Goal: Transaction & Acquisition: Book appointment/travel/reservation

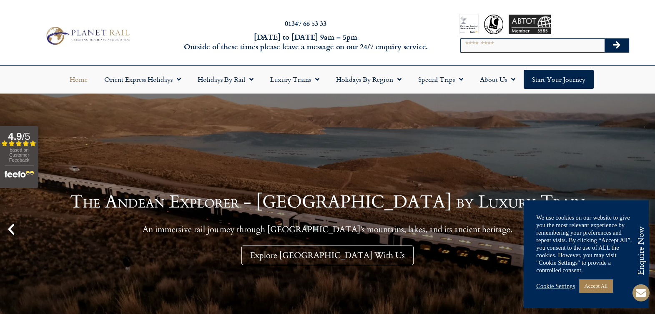
click at [605, 281] on link "Accept All" at bounding box center [595, 285] width 33 height 13
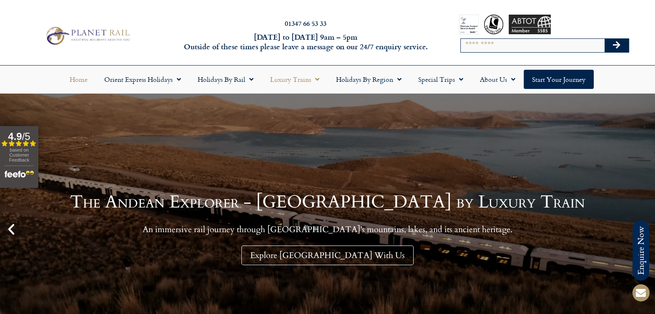
click at [299, 74] on link "Luxury Trains" at bounding box center [295, 79] width 66 height 19
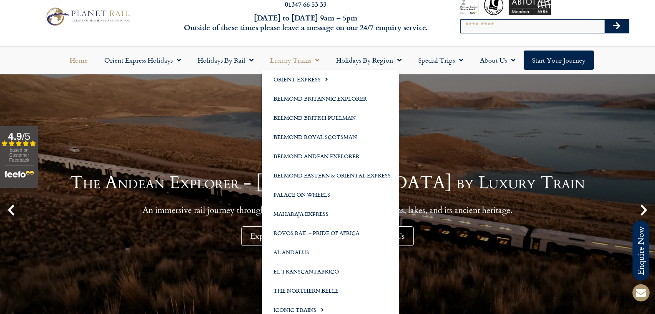
scroll to position [8, 0]
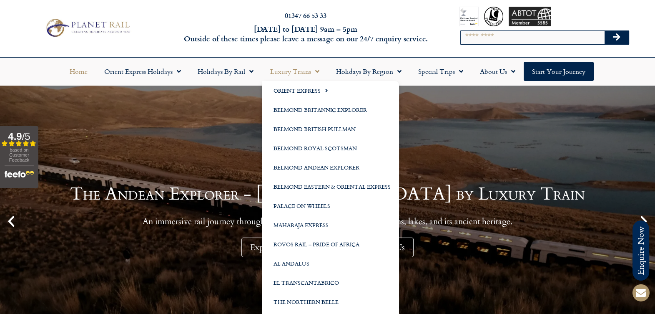
click at [521, 138] on link "Journey aboard the Venice Simplon-Orient-Express from Paris to Venice Save £1,0…" at bounding box center [327, 221] width 655 height 271
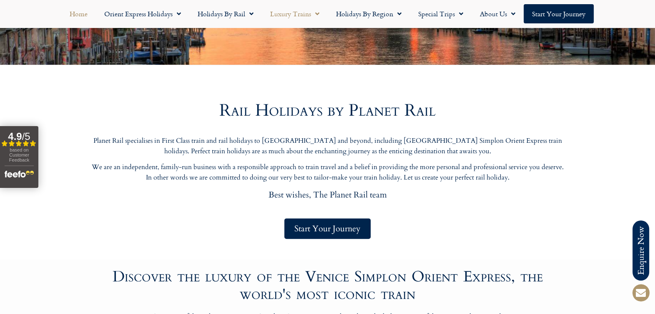
scroll to position [300, 0]
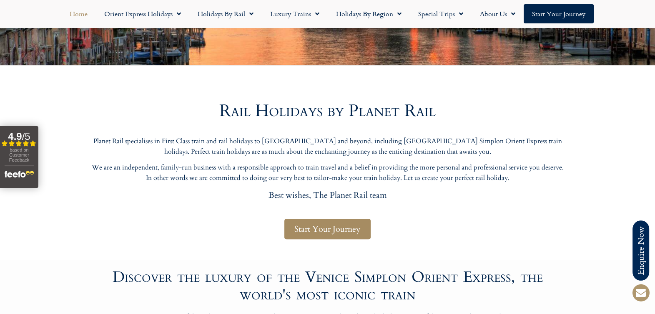
click at [347, 227] on span "Start Your Journey" at bounding box center [328, 229] width 66 height 10
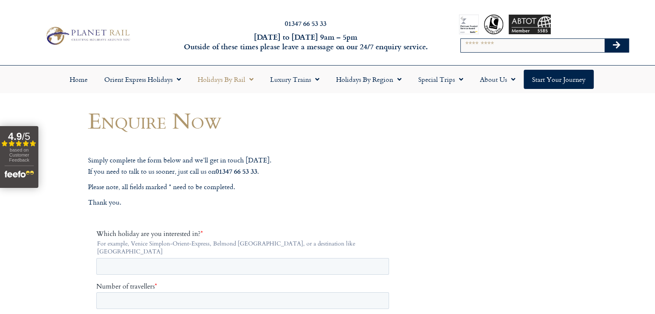
click at [248, 77] on span "Menu" at bounding box center [249, 79] width 8 height 15
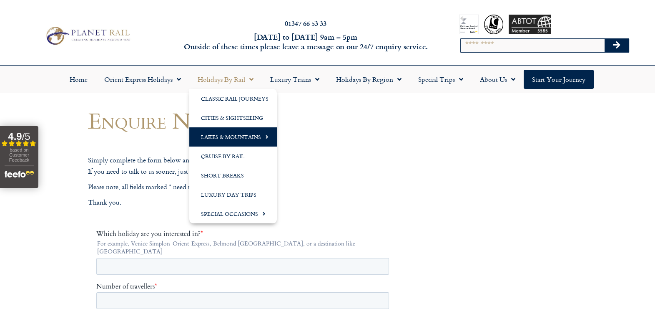
click at [251, 128] on link "Lakes & Mountains" at bounding box center [233, 136] width 88 height 19
click at [311, 133] on link "The GoldenPass" at bounding box center [314, 136] width 74 height 19
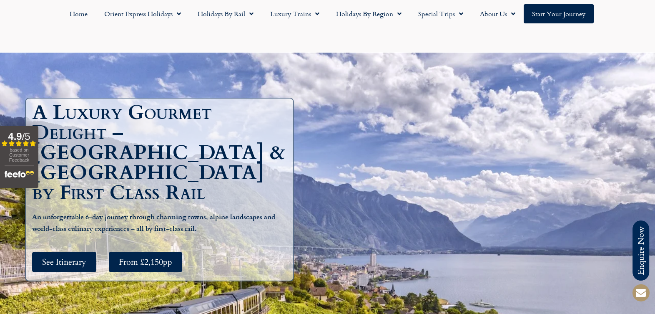
scroll to position [80, 0]
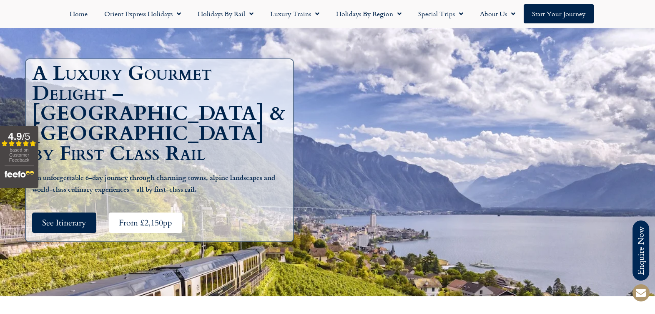
click at [161, 217] on span "From £2,150pp" at bounding box center [145, 222] width 53 height 10
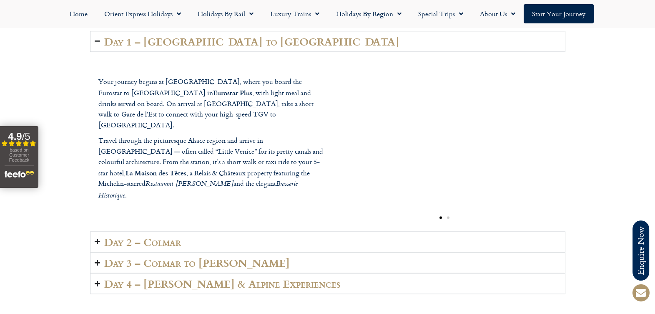
scroll to position [1170, 0]
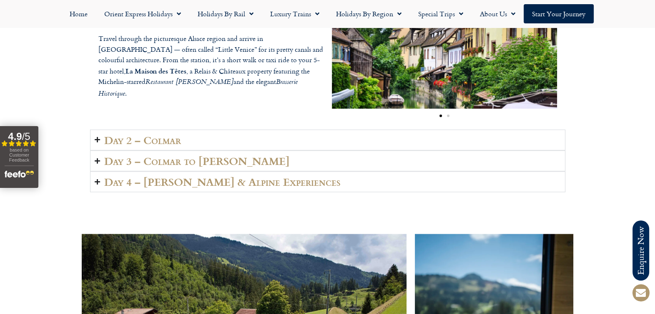
scroll to position [1270, 0]
click at [98, 140] on icon "Accordion. Open links with Enter or Space, close with Escape, and navigate with…" at bounding box center [97, 139] width 5 height 6
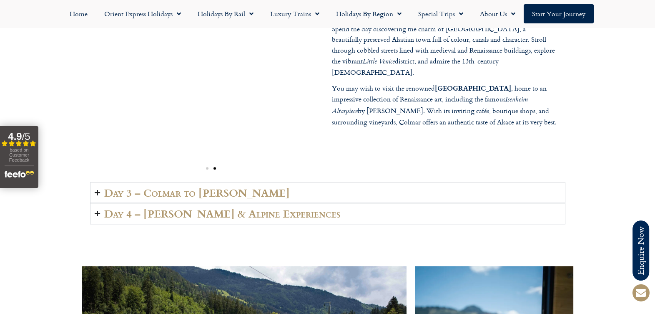
scroll to position [1266, 0]
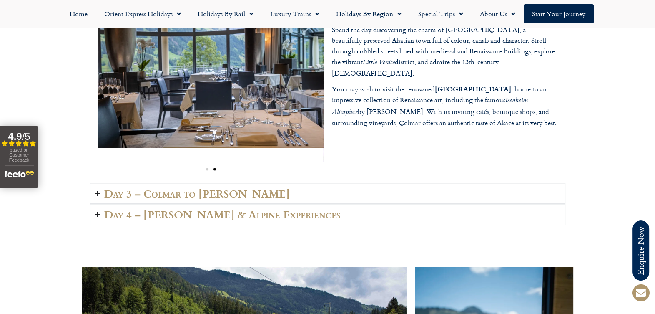
click at [105, 194] on h2 "Day 3 – Colmar to Lenk" at bounding box center [197, 193] width 186 height 12
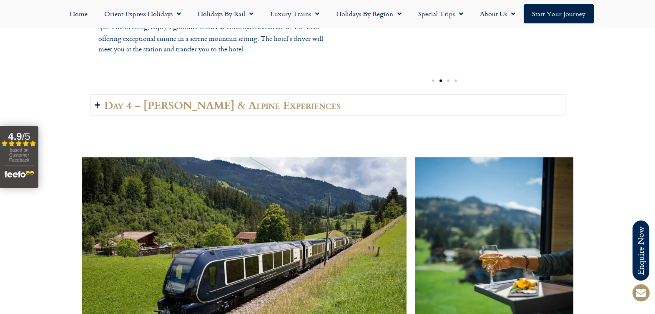
scroll to position [1366, 0]
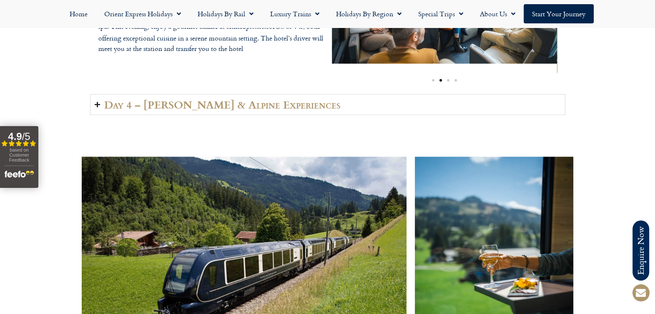
click at [117, 108] on h2 "Day 4 – Lenk & Alpine Experiences" at bounding box center [222, 104] width 237 height 12
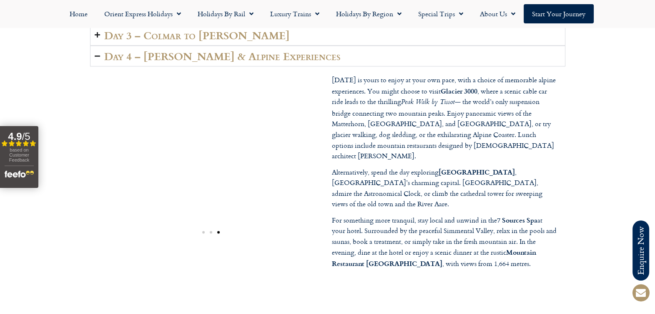
scroll to position [1216, 0]
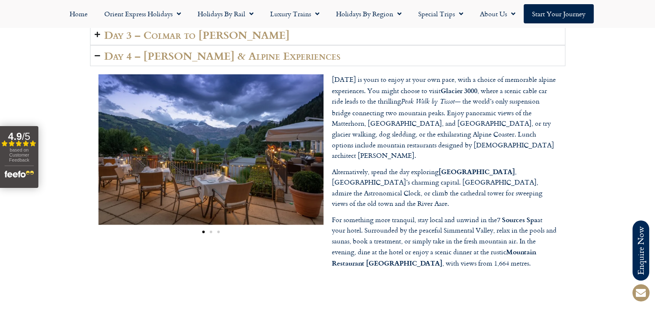
click at [369, 252] on div "Today is yours to enjoy at your own pace, with a choice of memorable alpine exp…" at bounding box center [445, 173] width 234 height 207
click at [526, 239] on p "For something more tranquil, stay local and unwind in the 7 Sources Spa at your…" at bounding box center [444, 241] width 225 height 55
click at [524, 238] on p "For something more tranquil, stay local and unwind in the 7 Sources Spa at your…" at bounding box center [444, 241] width 225 height 55
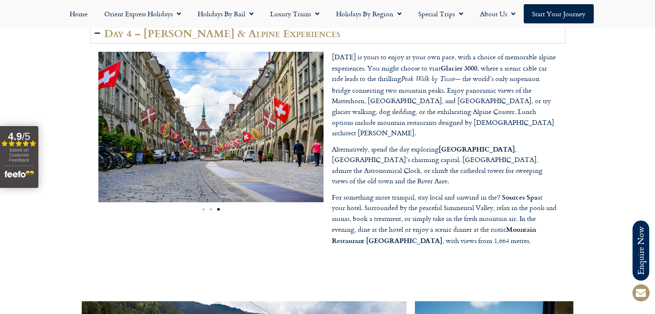
scroll to position [1235, 0]
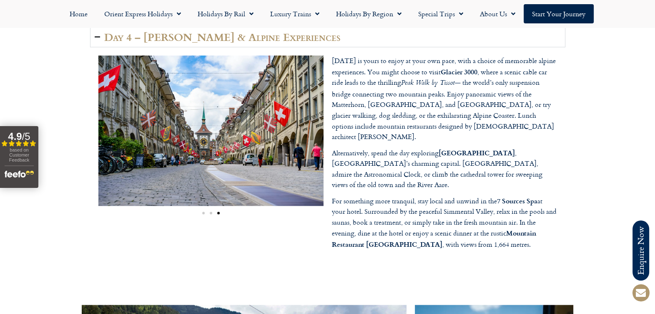
click at [517, 271] on div at bounding box center [328, 281] width 476 height 21
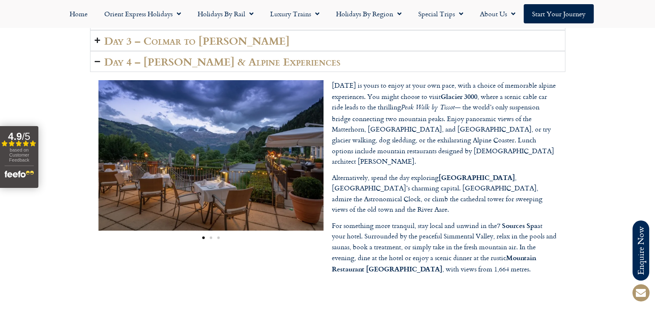
scroll to position [1216, 0]
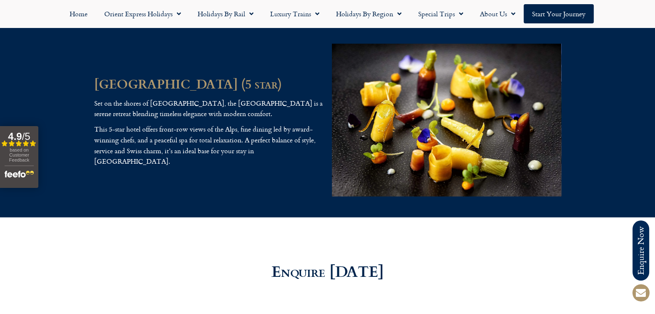
click at [73, 110] on div "Grand Hôtel du Lac (5 star) Set on the shores of Lake Geneva, the Grand Hôtel d…" at bounding box center [327, 120] width 655 height 195
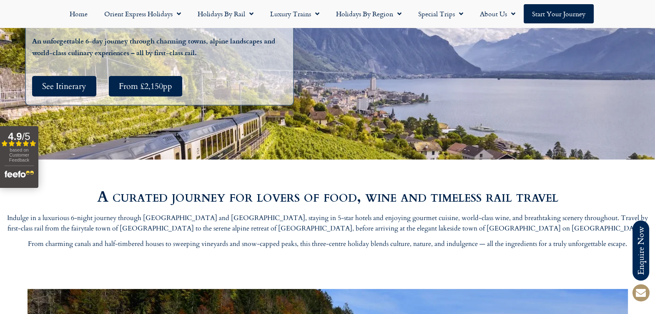
scroll to position [0, 0]
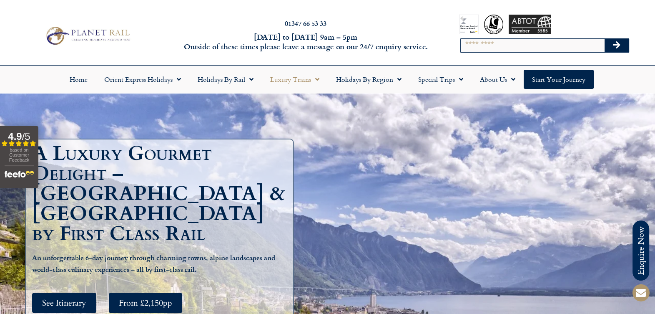
click at [307, 79] on link "Luxury Trains" at bounding box center [295, 79] width 66 height 19
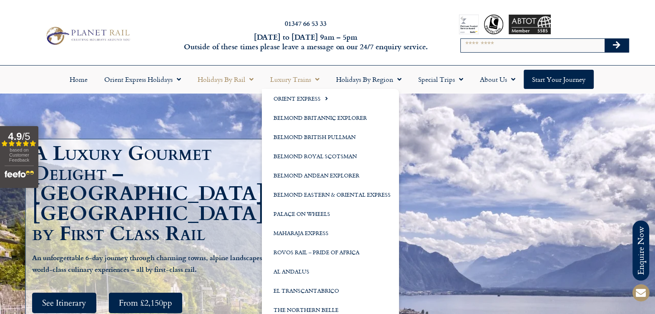
click at [238, 84] on link "Holidays by Rail" at bounding box center [225, 79] width 73 height 19
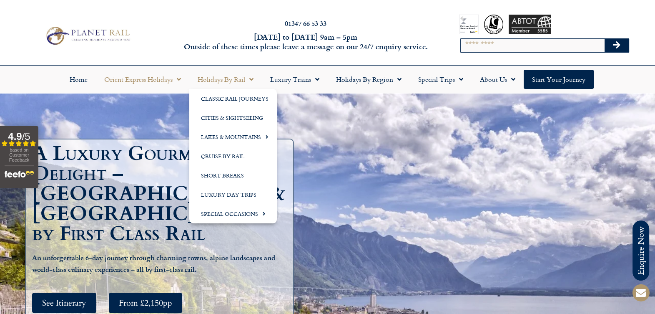
click at [171, 82] on link "Orient Express Holidays" at bounding box center [142, 79] width 93 height 19
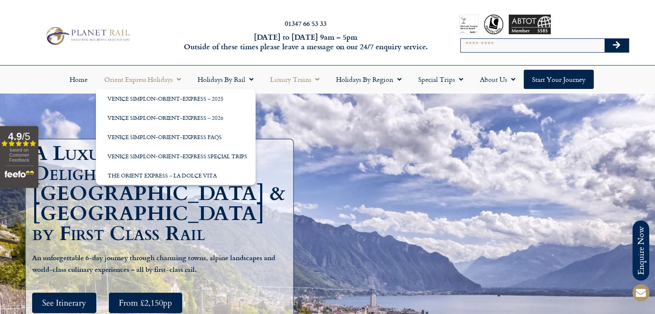
click at [313, 76] on span "Menu" at bounding box center [315, 79] width 8 height 15
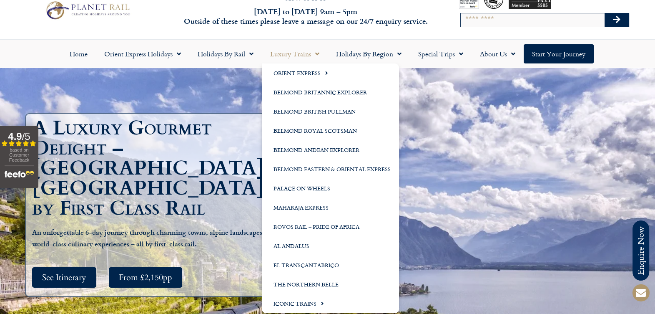
scroll to position [25, 0]
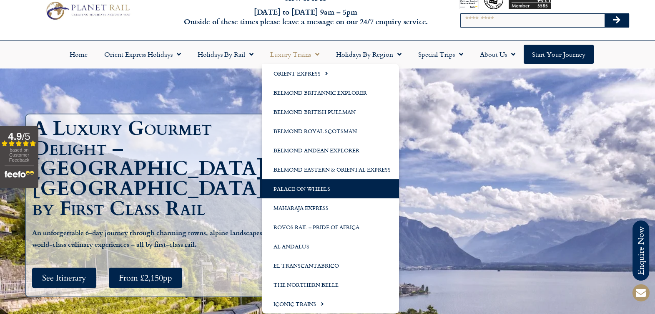
click at [313, 188] on link "Palace on Wheels" at bounding box center [330, 188] width 137 height 19
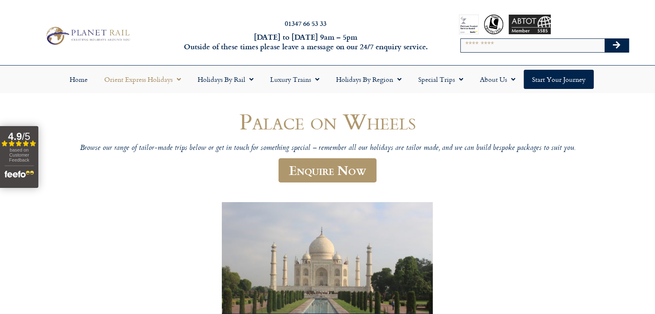
click at [161, 71] on link "Orient Express Holidays" at bounding box center [142, 79] width 93 height 19
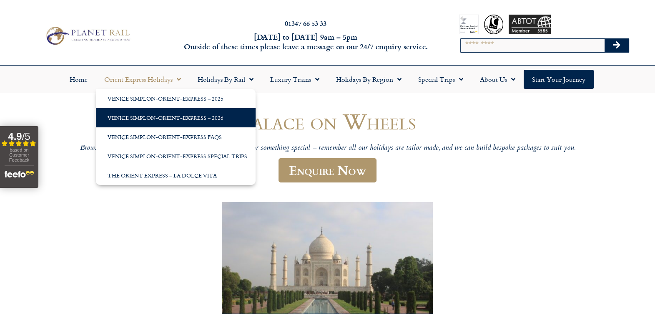
click at [206, 117] on link "Venice Simplon-Orient-Express – 2026" at bounding box center [176, 117] width 160 height 19
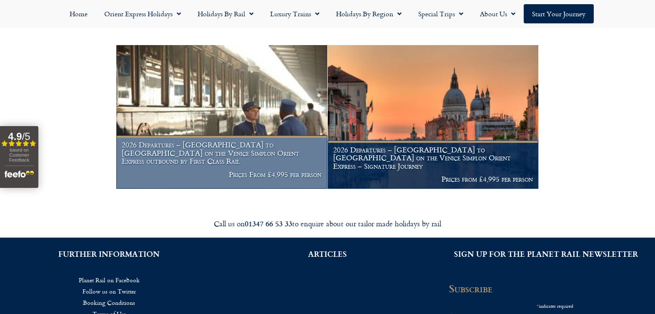
scroll to position [163, 0]
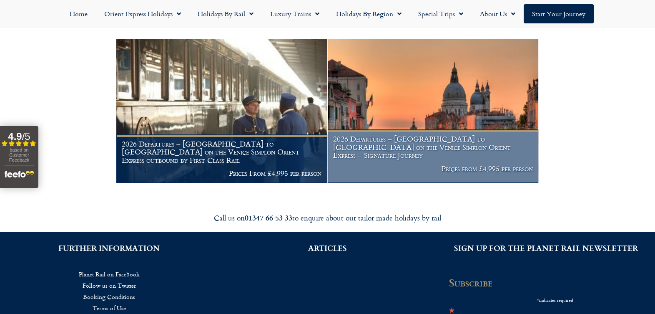
click at [401, 144] on img at bounding box center [433, 111] width 211 height 144
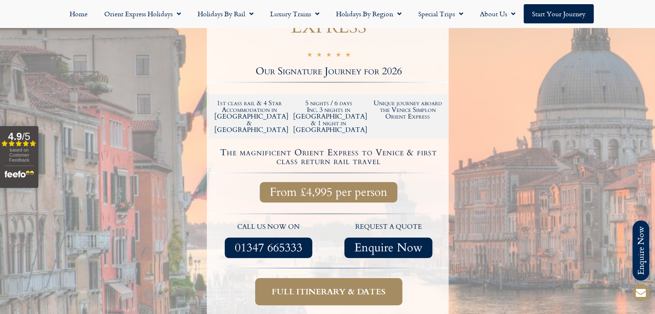
scroll to position [212, 0]
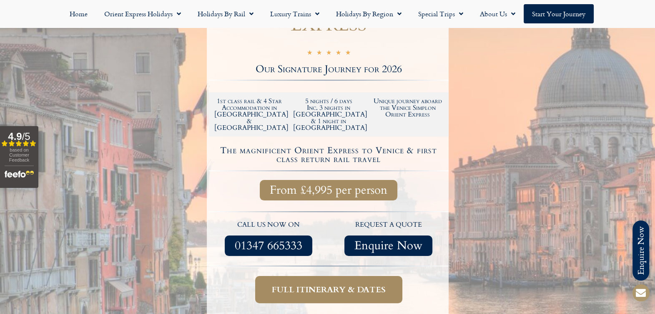
click at [325, 98] on h2 "5 nights / 6 days Inc. 3 nights in Venice & 1 night in Montreux" at bounding box center [328, 114] width 71 height 33
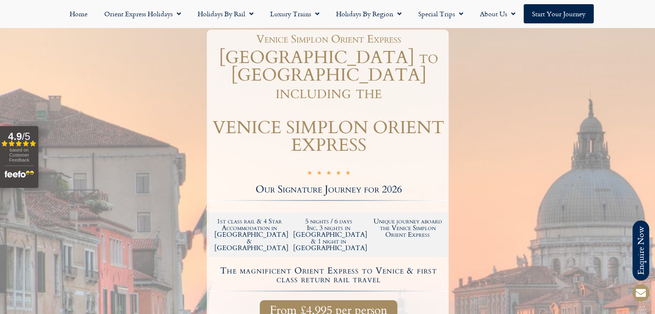
scroll to position [0, 0]
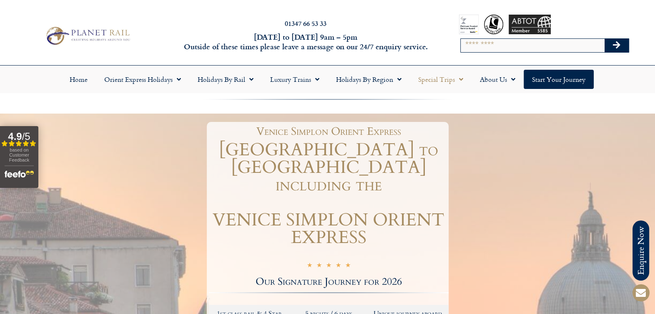
click at [440, 74] on link "Special Trips" at bounding box center [441, 79] width 62 height 19
click at [448, 98] on link "Latest Experiences" at bounding box center [450, 98] width 81 height 19
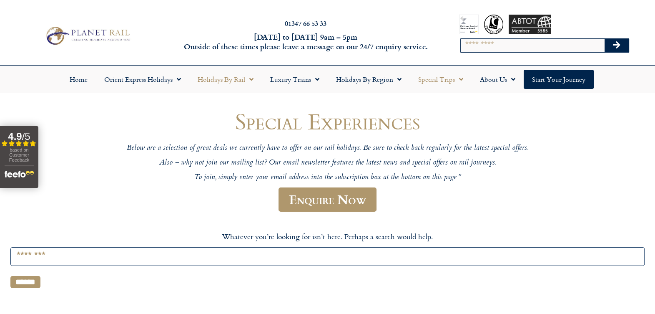
click at [245, 74] on link "Holidays by Rail" at bounding box center [225, 79] width 73 height 19
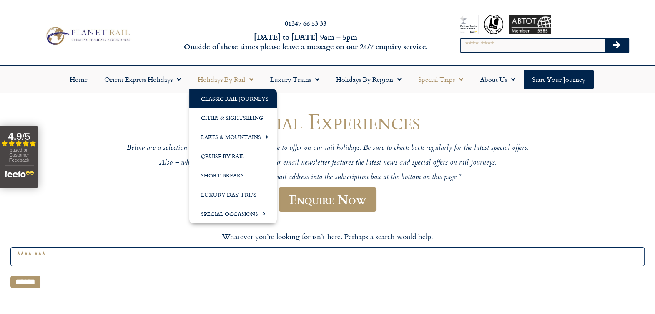
click at [244, 92] on link "Classic Rail Journeys" at bounding box center [233, 98] width 88 height 19
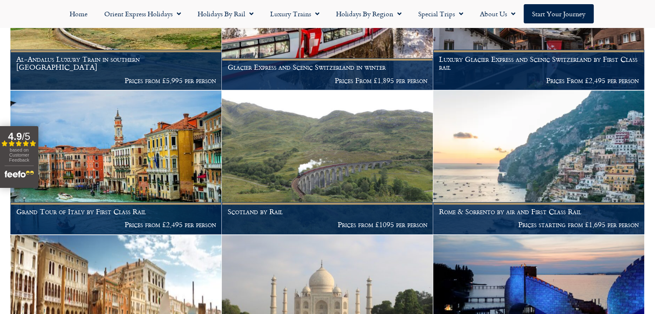
scroll to position [553, 0]
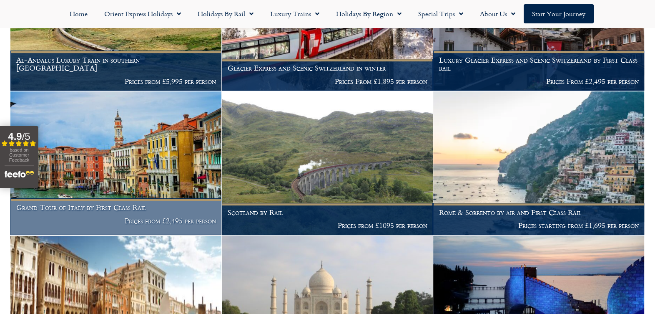
click at [126, 209] on img at bounding box center [115, 163] width 211 height 144
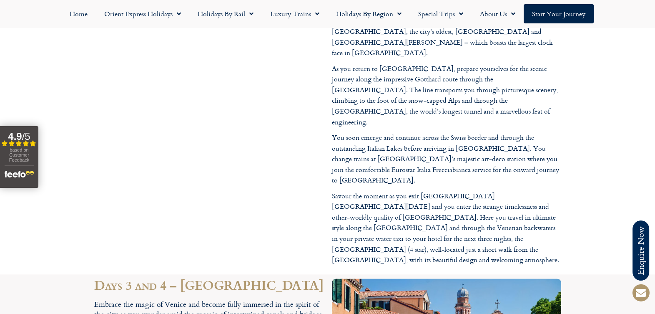
scroll to position [1422, 0]
